Goal: Task Accomplishment & Management: Manage account settings

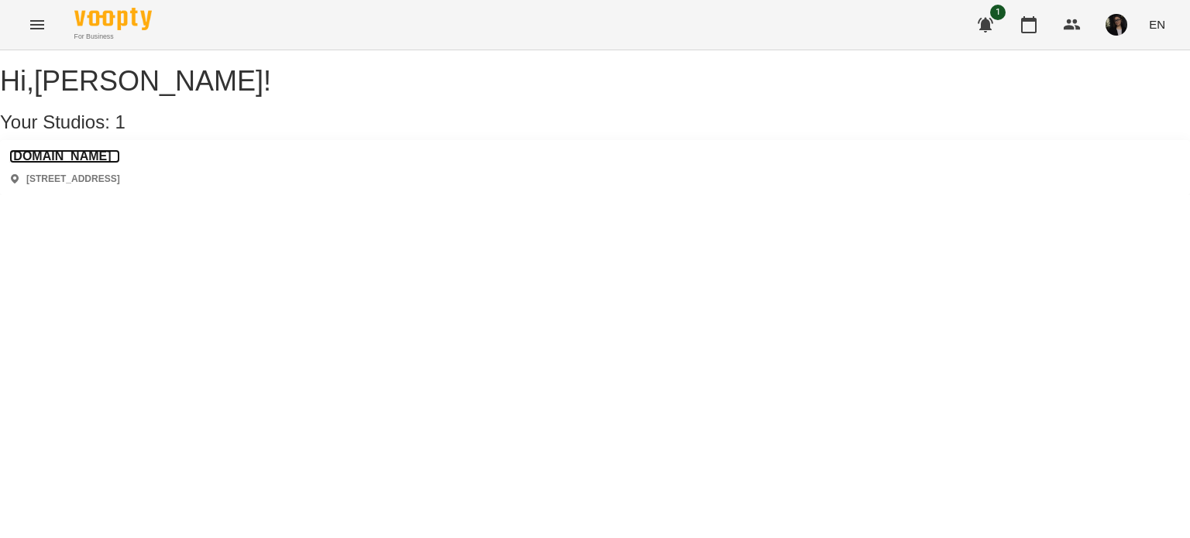
click at [72, 163] on h3 "[DOMAIN_NAME]" at bounding box center [64, 156] width 111 height 14
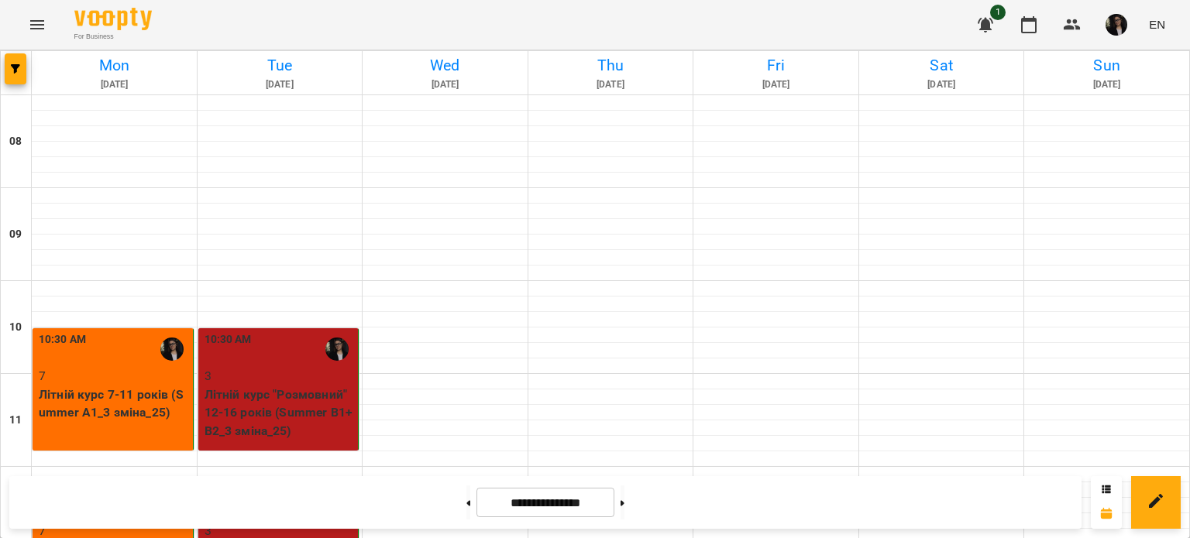
scroll to position [834, 0]
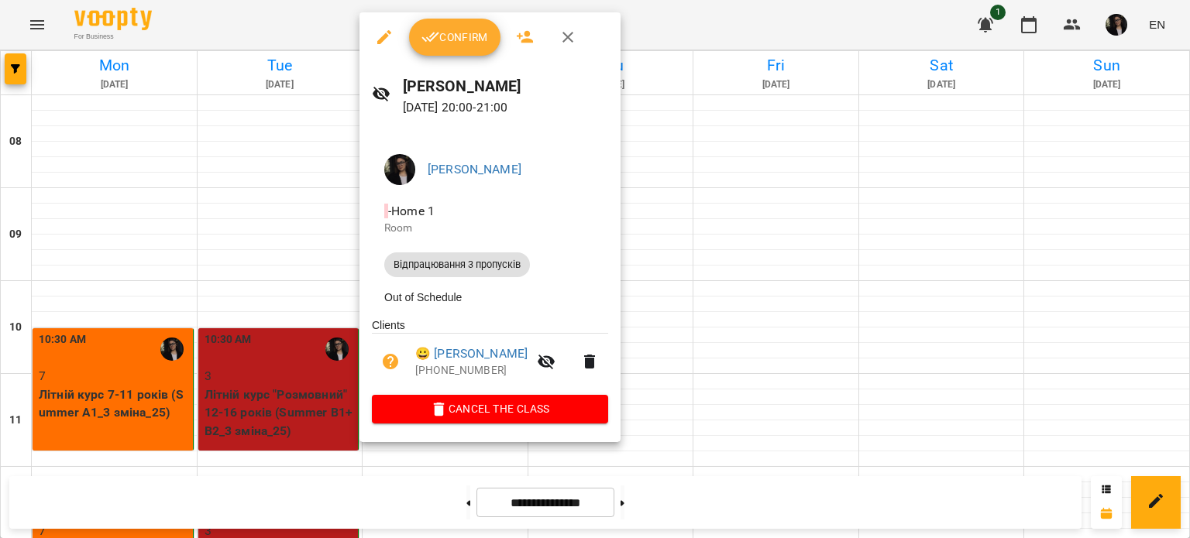
click at [455, 33] on span "Confirm" at bounding box center [454, 37] width 67 height 19
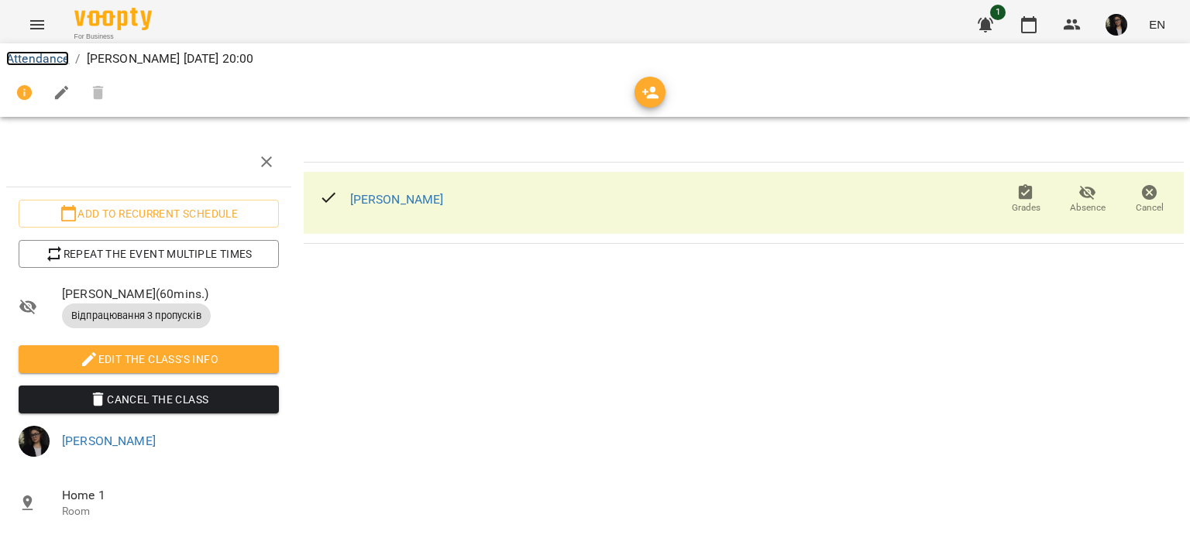
click at [37, 58] on link "Attendance" at bounding box center [37, 58] width 63 height 15
